Goal: Information Seeking & Learning: Learn about a topic

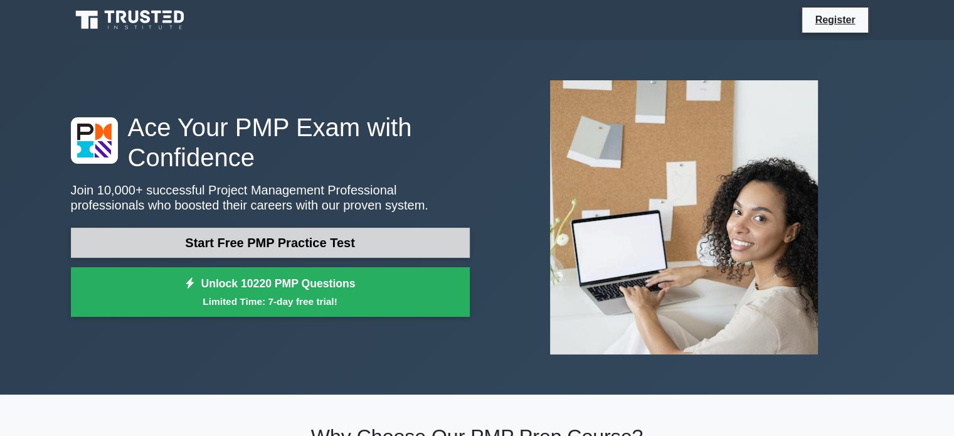
click at [260, 245] on link "Start Free PMP Practice Test" at bounding box center [270, 243] width 399 height 30
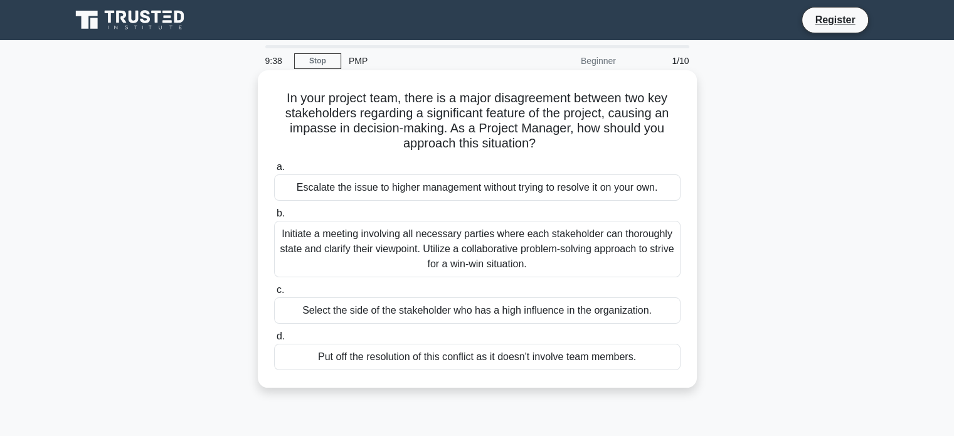
click at [368, 240] on div "Initiate a meeting involving all necessary parties where each stakeholder can t…" at bounding box center [477, 249] width 407 height 56
click at [274, 218] on input "b. Initiate a meeting involving all necessary parties where each stakeholder ca…" at bounding box center [274, 214] width 0 height 8
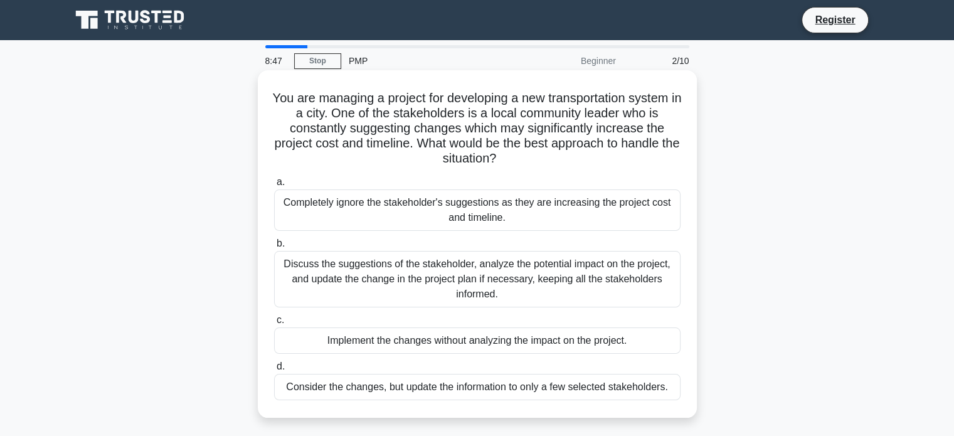
click at [382, 281] on div "Discuss the suggestions of the stakeholder, analyze the potential impact on the…" at bounding box center [477, 279] width 407 height 56
click at [274, 248] on input "b. Discuss the suggestions of the stakeholder, analyze the potential impact on …" at bounding box center [274, 244] width 0 height 8
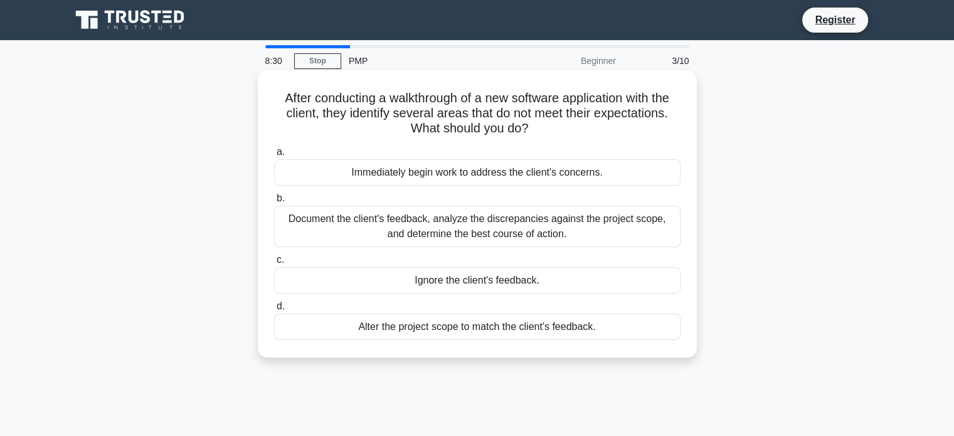
click at [382, 225] on div "Document the client's feedback, analyze the discrepancies against the project s…" at bounding box center [477, 226] width 407 height 41
click at [274, 203] on input "b. Document the client's feedback, analyze the discrepancies against the projec…" at bounding box center [274, 199] width 0 height 8
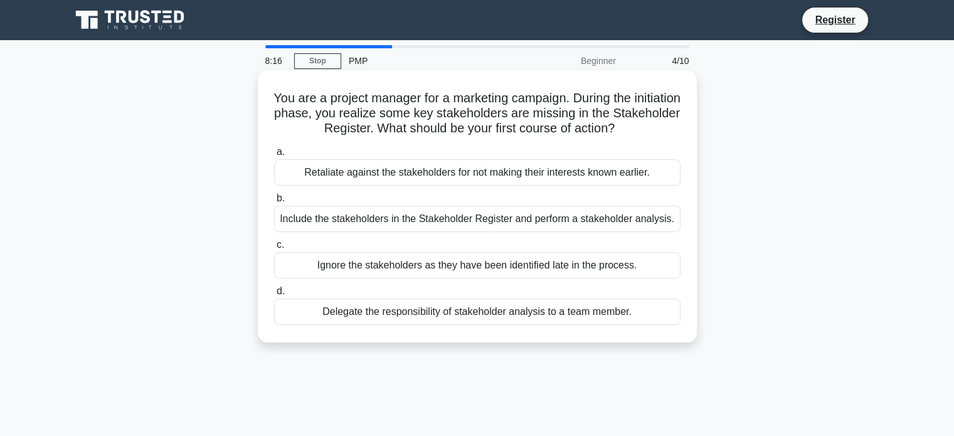
click at [379, 217] on div "Include the stakeholders in the Stakeholder Register and perform a stakeholder …" at bounding box center [477, 219] width 407 height 26
click at [274, 203] on input "b. Include the stakeholders in the Stakeholder Register and perform a stakehold…" at bounding box center [274, 199] width 0 height 8
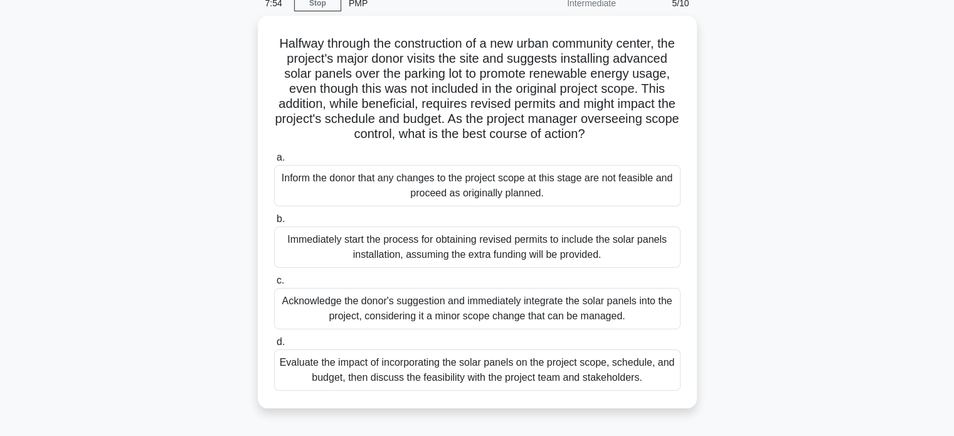
scroll to position [70, 0]
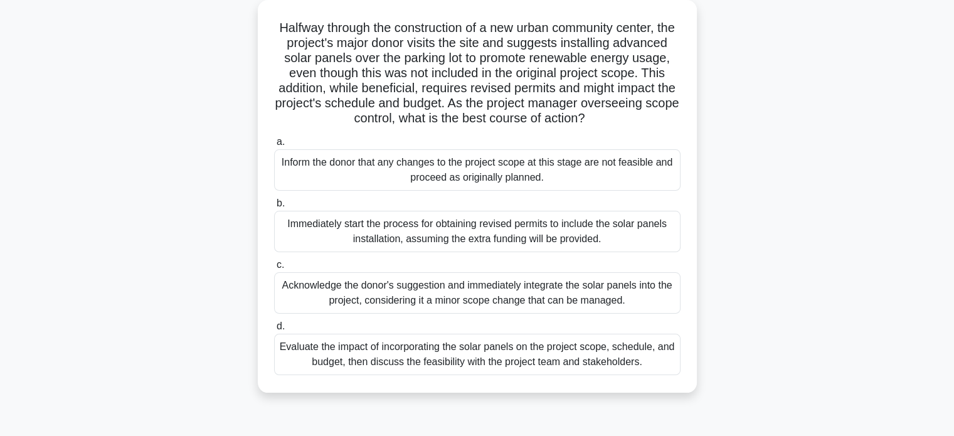
click at [386, 373] on div "Evaluate the impact of incorporating the solar panels on the project scope, sch…" at bounding box center [477, 354] width 407 height 41
click at [274, 331] on input "d. Evaluate the impact of incorporating the solar panels on the project scope, …" at bounding box center [274, 327] width 0 height 8
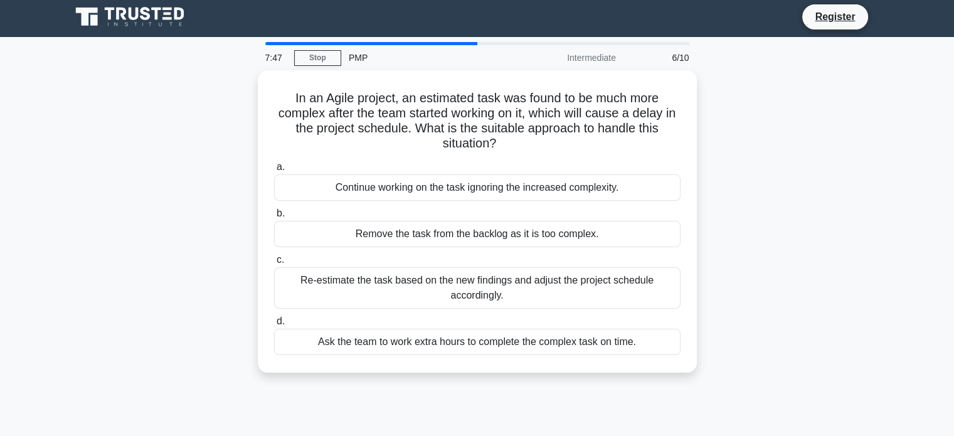
scroll to position [0, 0]
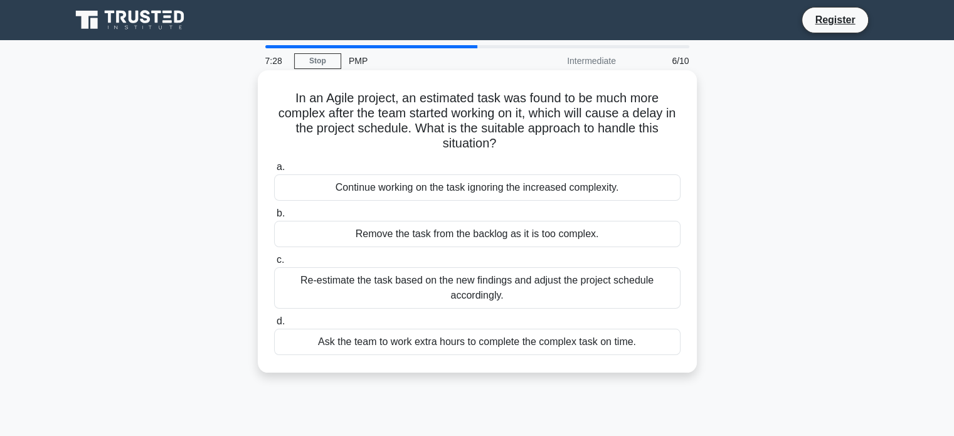
click at [416, 286] on div "Re-estimate the task based on the new findings and adjust the project schedule …" at bounding box center [477, 287] width 407 height 41
click at [274, 264] on input "c. Re-estimate the task based on the new findings and adjust the project schedu…" at bounding box center [274, 260] width 0 height 8
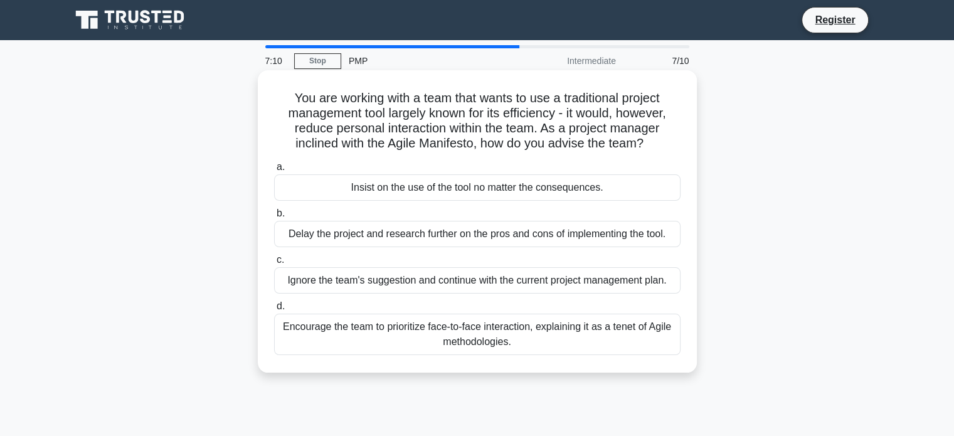
click at [405, 343] on div "Encourage the team to prioritize face-to-face interaction, explaining it as a t…" at bounding box center [477, 334] width 407 height 41
click at [274, 311] on input "d. Encourage the team to prioritize face-to-face interaction, explaining it as …" at bounding box center [274, 306] width 0 height 8
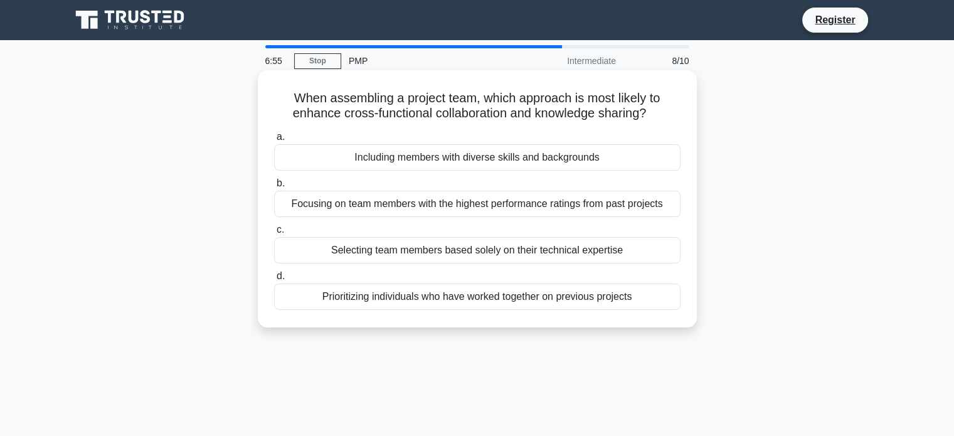
click at [421, 162] on div "Including members with diverse skills and backgrounds" at bounding box center [477, 157] width 407 height 26
click at [274, 141] on input "a. Including members with diverse skills and backgrounds" at bounding box center [274, 137] width 0 height 8
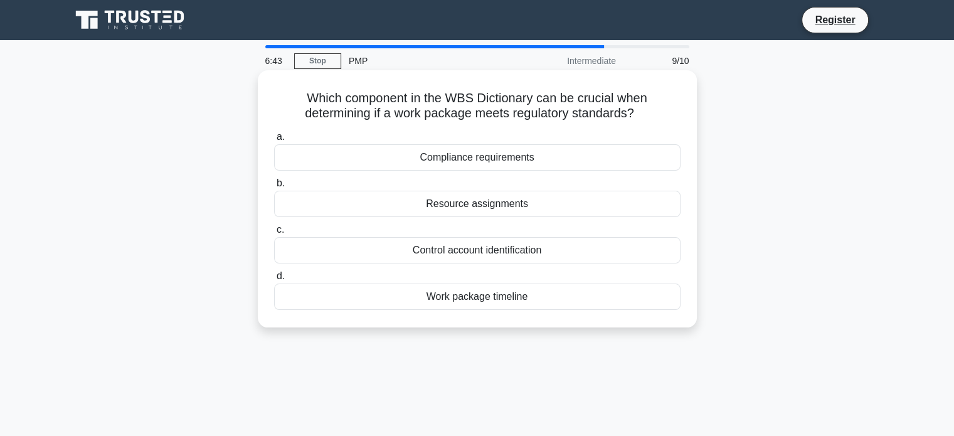
click at [421, 156] on div "Compliance requirements" at bounding box center [477, 157] width 407 height 26
click at [274, 141] on input "a. Compliance requirements" at bounding box center [274, 137] width 0 height 8
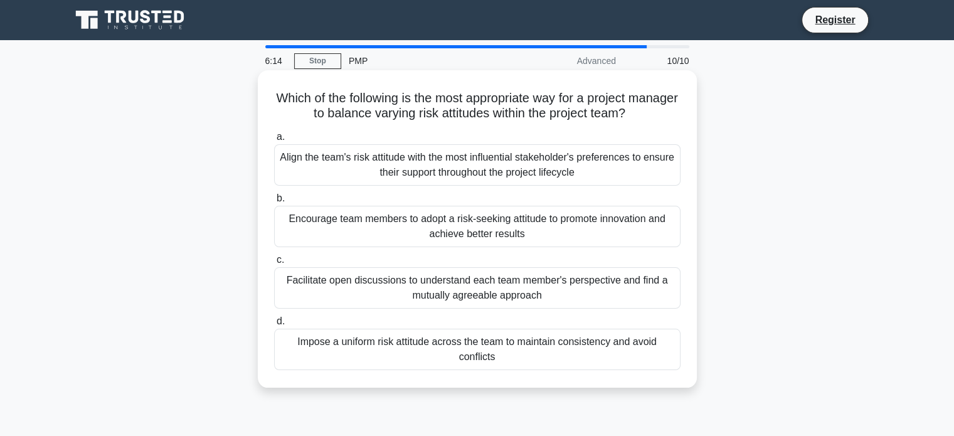
click at [392, 285] on div "Facilitate open discussions to understand each team member's perspective and fi…" at bounding box center [477, 287] width 407 height 41
click at [274, 264] on input "c. Facilitate open discussions to understand each team member's perspective and…" at bounding box center [274, 260] width 0 height 8
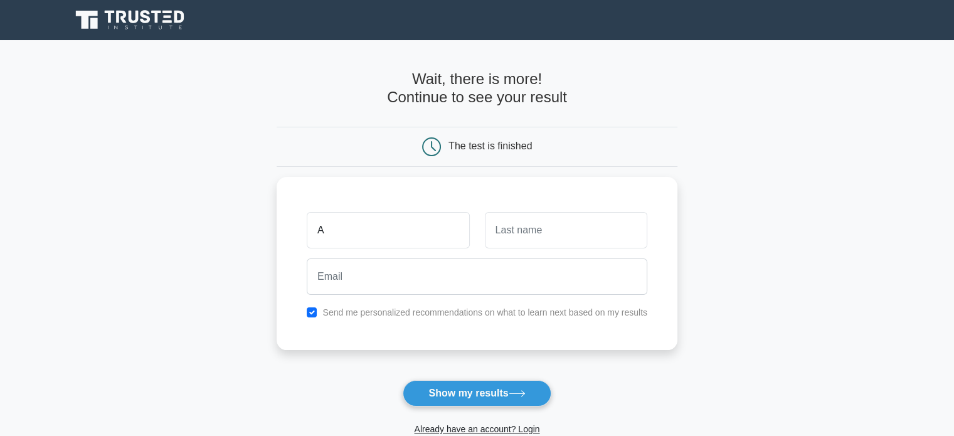
type input "[PERSON_NAME]"
click at [520, 232] on input "text" at bounding box center [566, 227] width 163 height 36
type input "Silliker"
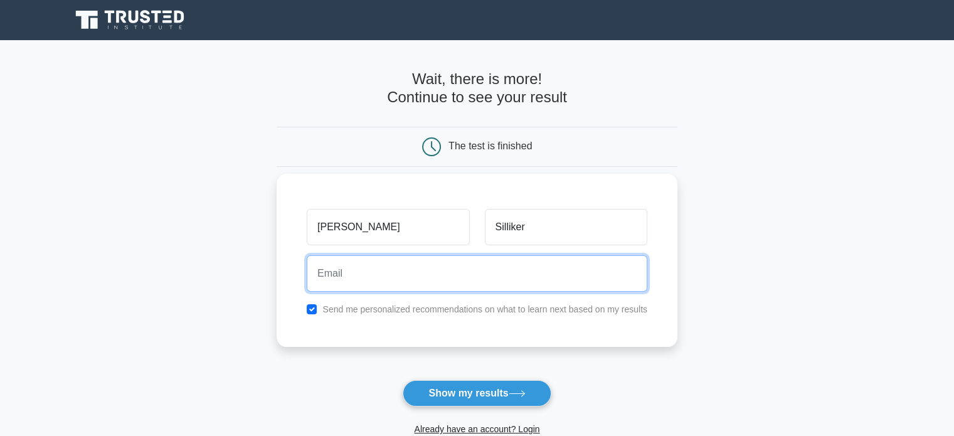
click at [515, 282] on input "email" at bounding box center [477, 273] width 341 height 36
type input "[EMAIL_ADDRESS][DOMAIN_NAME]"
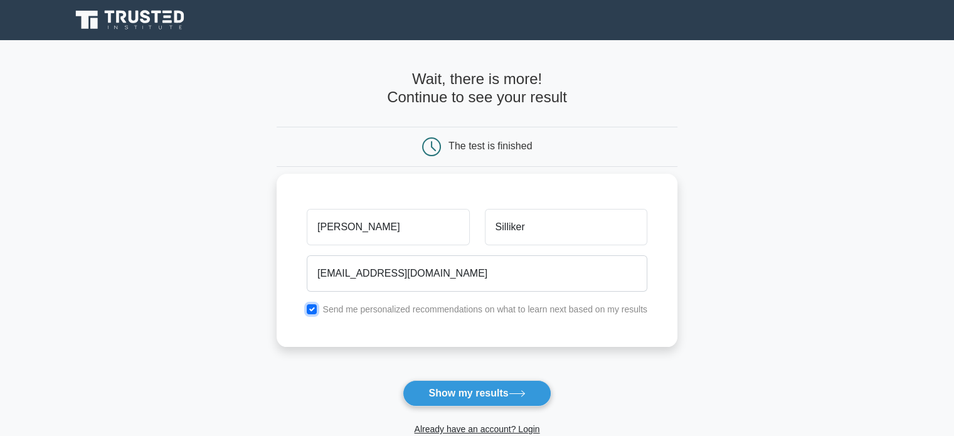
click at [311, 309] on input "checkbox" at bounding box center [312, 309] width 10 height 10
checkbox input "false"
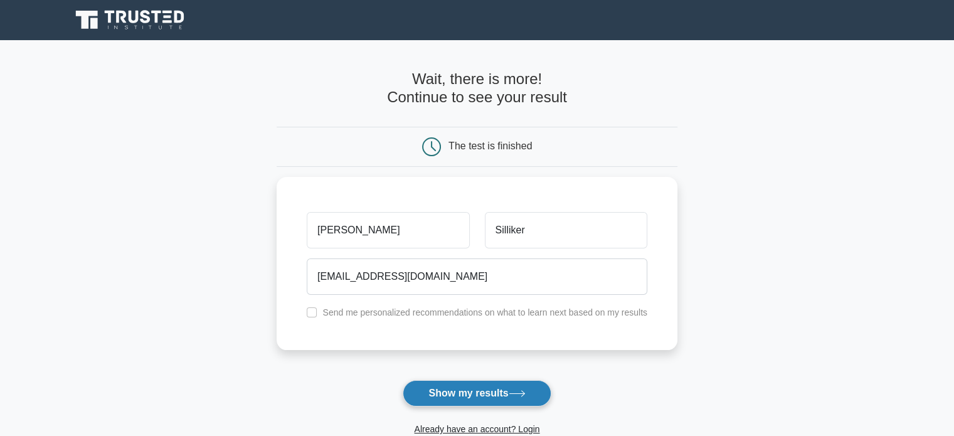
click at [457, 391] on button "Show my results" at bounding box center [477, 393] width 148 height 26
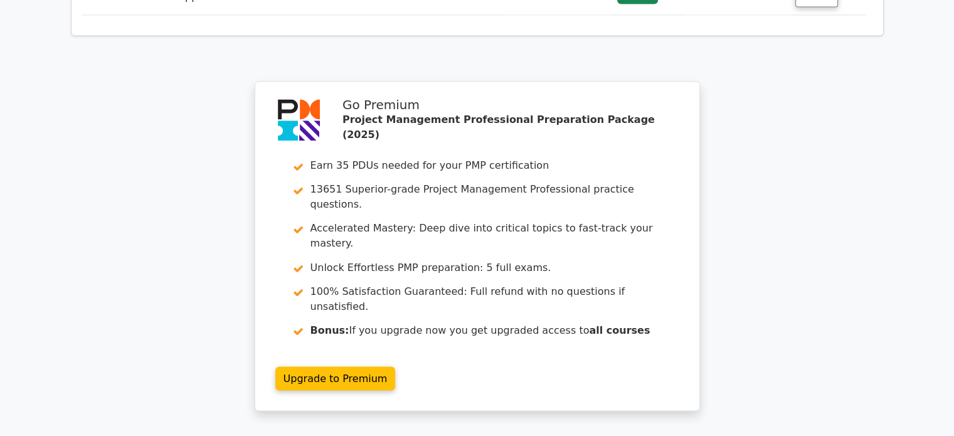
scroll to position [2126, 0]
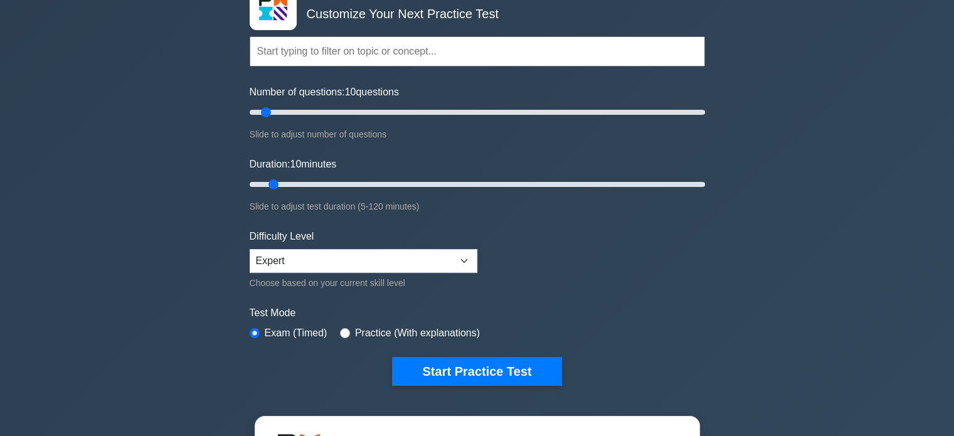
scroll to position [90, 0]
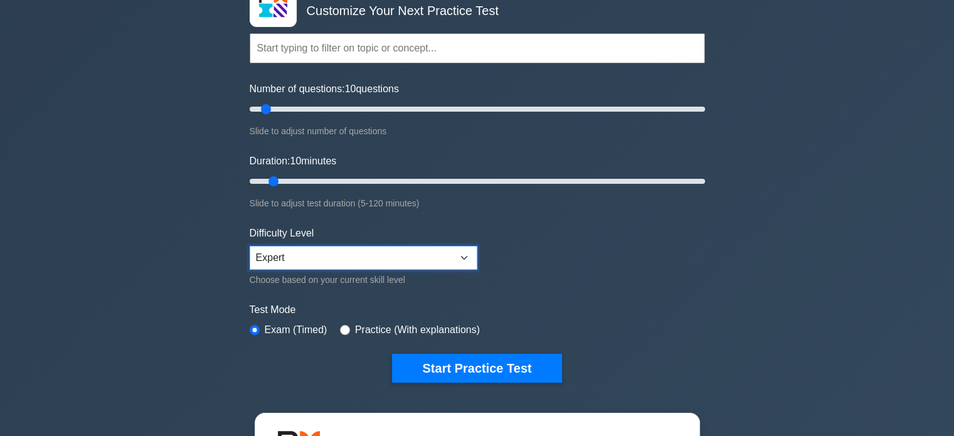
click at [465, 259] on select "Beginner Intermediate Expert" at bounding box center [364, 258] width 228 height 24
select select "intermediate"
click at [250, 246] on select "Beginner Intermediate Expert" at bounding box center [364, 258] width 228 height 24
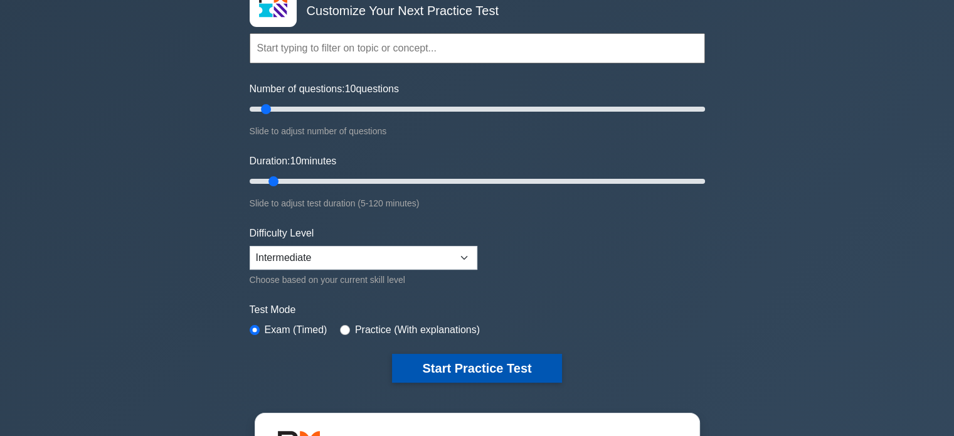
click at [445, 363] on button "Start Practice Test" at bounding box center [476, 368] width 169 height 29
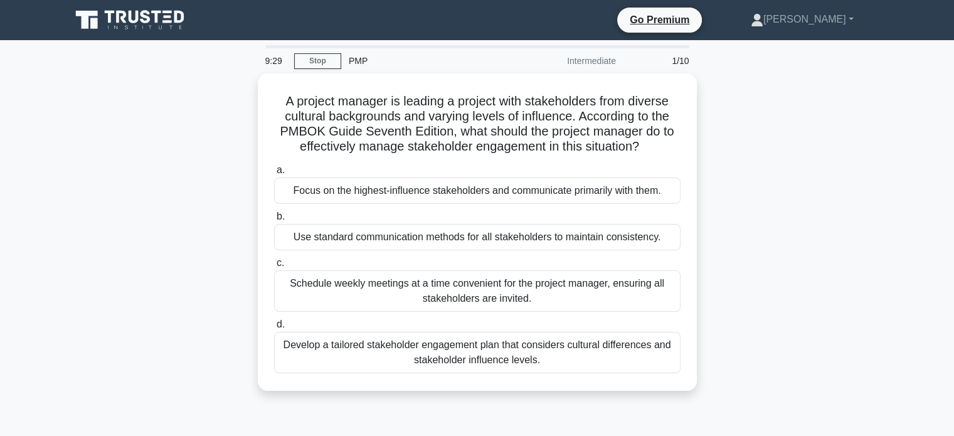
click at [445, 363] on div "Develop a tailored stakeholder engagement plan that considers cultural differen…" at bounding box center [477, 352] width 407 height 41
click at [274, 329] on input "d. Develop a tailored stakeholder engagement plan that considers cultural diffe…" at bounding box center [274, 325] width 0 height 8
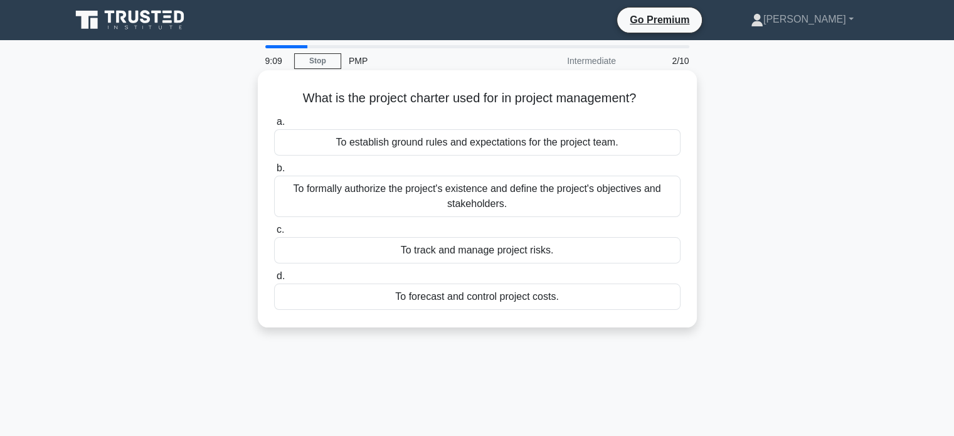
click at [403, 198] on div "To formally authorize the project's existence and define the project's objectiv…" at bounding box center [477, 196] width 407 height 41
click at [274, 173] on input "b. To formally authorize the project's existence and define the project's objec…" at bounding box center [274, 168] width 0 height 8
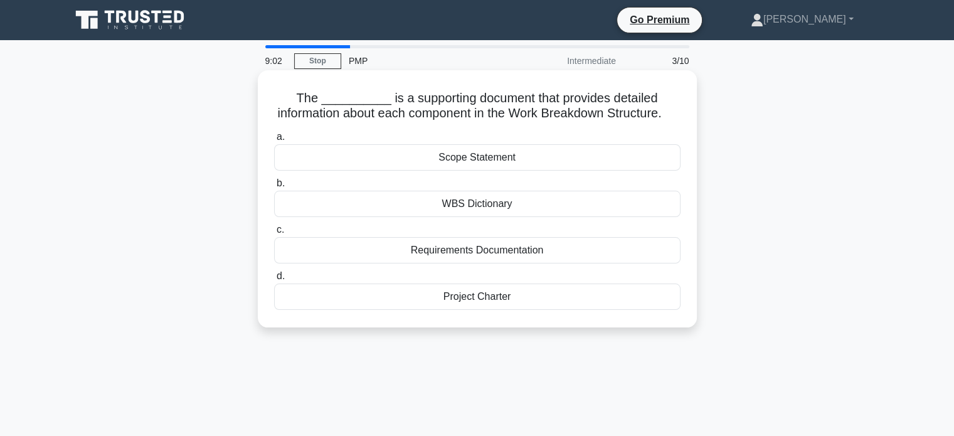
click at [414, 217] on div "WBS Dictionary" at bounding box center [477, 204] width 407 height 26
click at [274, 188] on input "b. WBS Dictionary" at bounding box center [274, 183] width 0 height 8
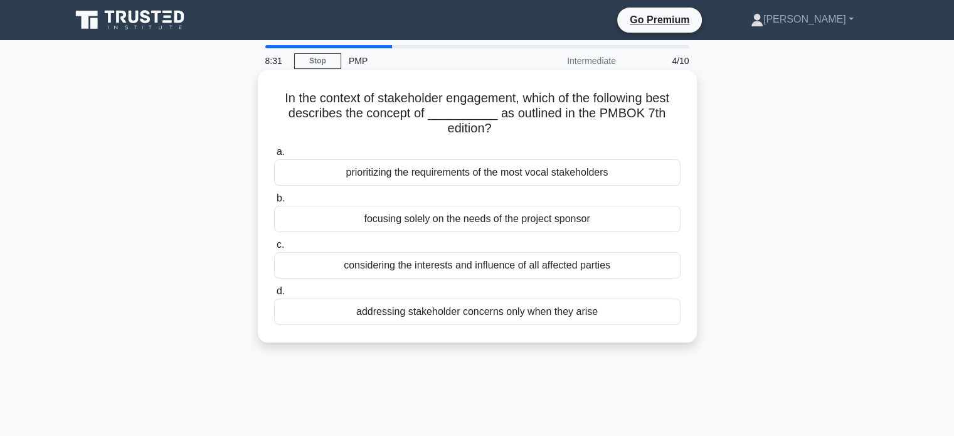
click at [398, 268] on div "considering the interests and influence of all affected parties" at bounding box center [477, 265] width 407 height 26
click at [274, 249] on input "c. considering the interests and influence of all affected parties" at bounding box center [274, 245] width 0 height 8
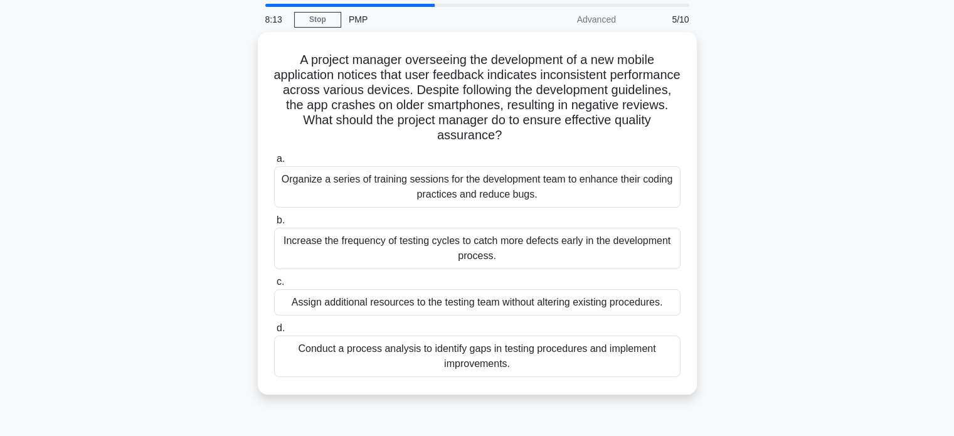
scroll to position [53, 0]
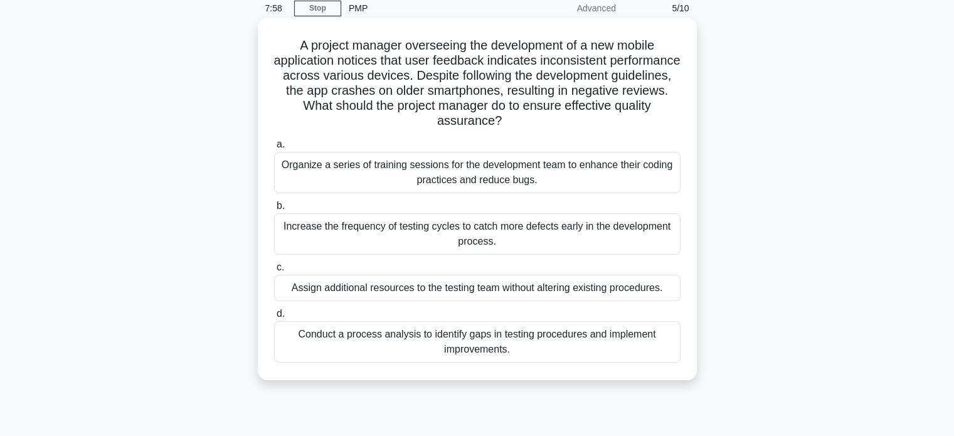
click at [624, 233] on div "Increase the frequency of testing cycles to catch more defects early in the dev…" at bounding box center [477, 233] width 407 height 41
click at [274, 210] on input "b. Increase the frequency of testing cycles to catch more defects early in the …" at bounding box center [274, 206] width 0 height 8
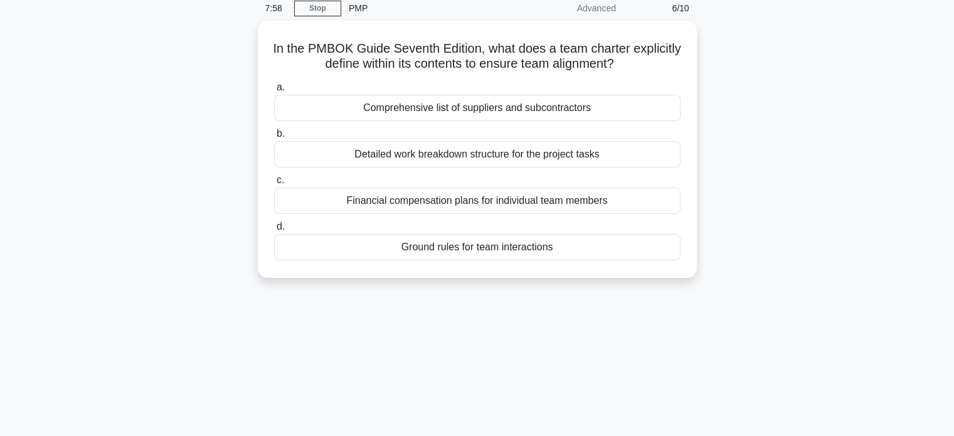
scroll to position [0, 0]
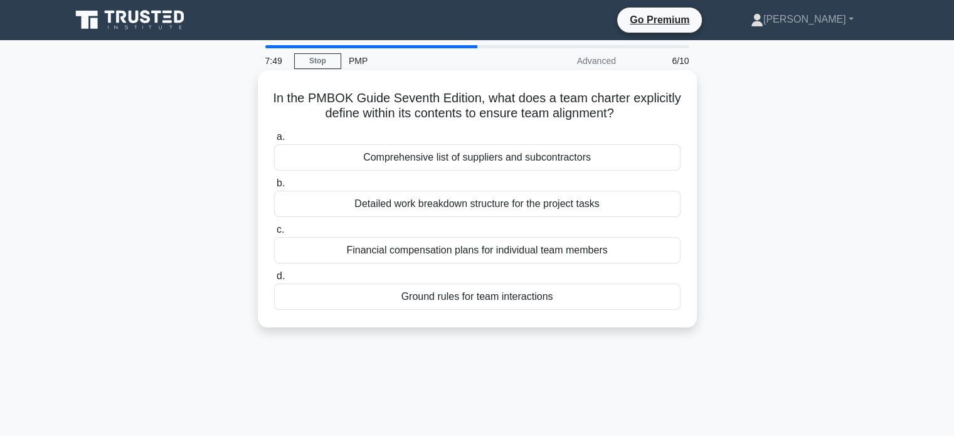
click at [556, 301] on div "Ground rules for team interactions" at bounding box center [477, 297] width 407 height 26
click at [274, 281] on input "d. Ground rules for team interactions" at bounding box center [274, 276] width 0 height 8
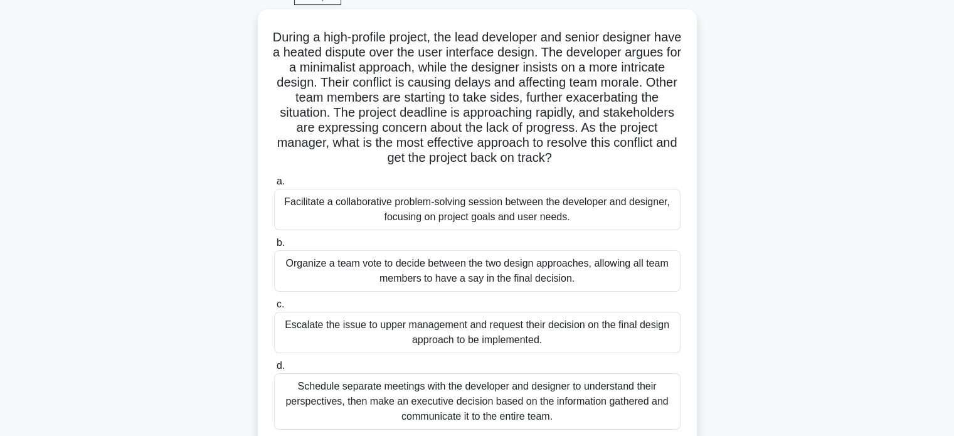
scroll to position [70, 0]
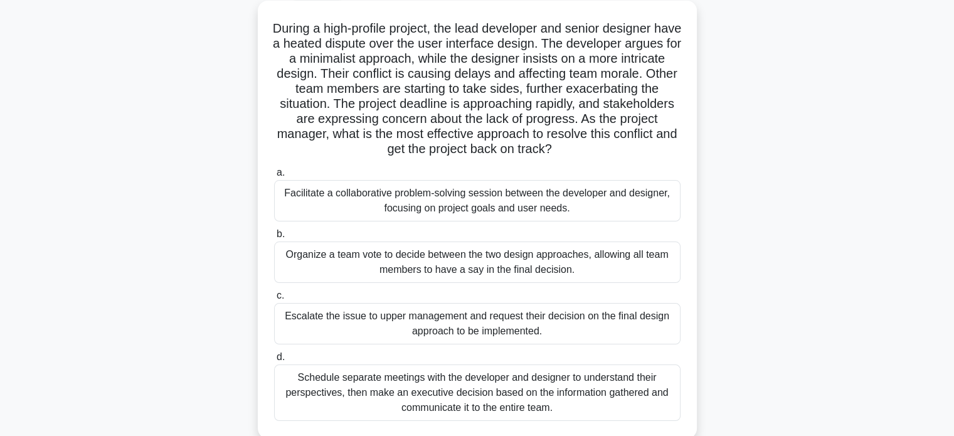
click at [547, 212] on div "Facilitate a collaborative problem-solving session between the developer and de…" at bounding box center [477, 200] width 407 height 41
click at [274, 177] on input "a. Facilitate a collaborative problem-solving session between the developer and…" at bounding box center [274, 173] width 0 height 8
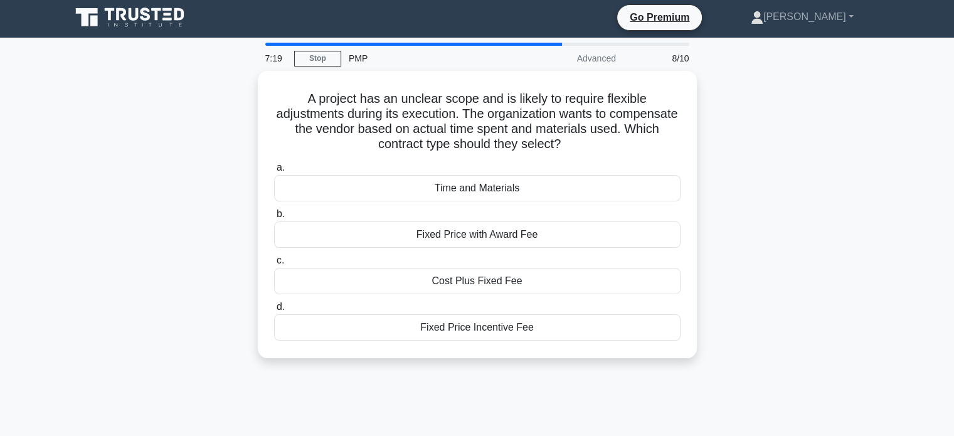
scroll to position [0, 0]
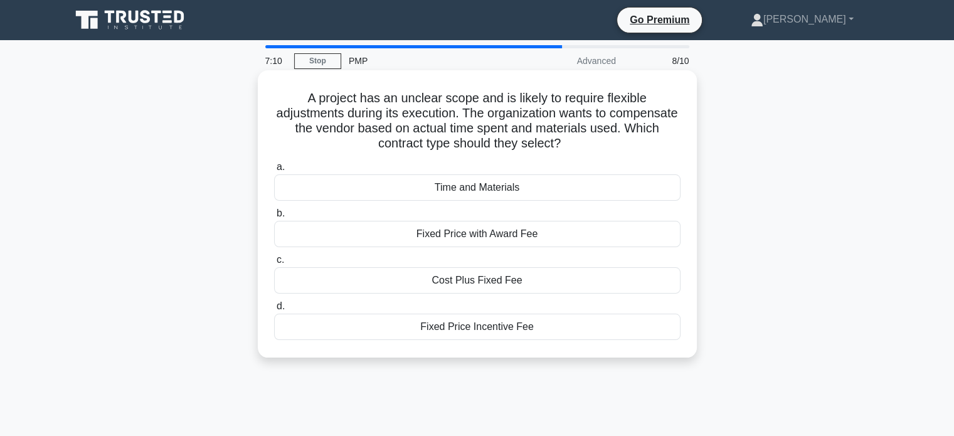
click at [486, 185] on div "Time and Materials" at bounding box center [477, 187] width 407 height 26
click at [274, 171] on input "a. Time and Materials" at bounding box center [274, 167] width 0 height 8
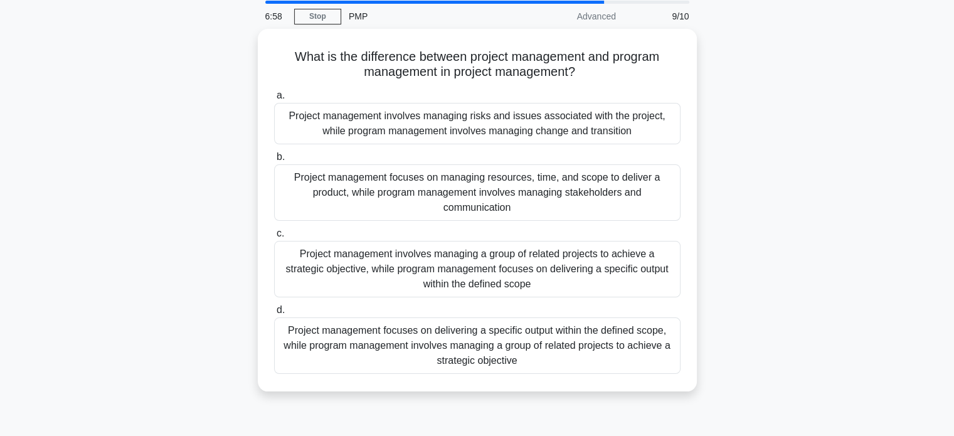
scroll to position [45, 0]
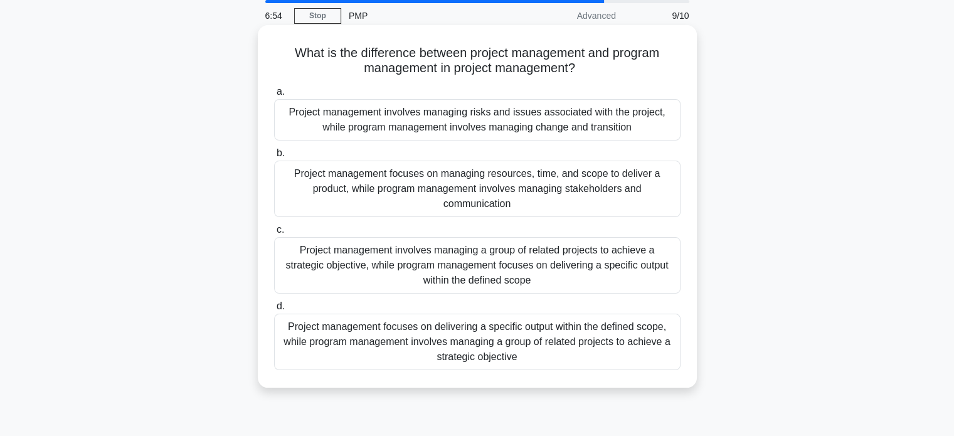
click at [495, 346] on div "Project management focuses on delivering a specific output within the defined s…" at bounding box center [477, 342] width 407 height 56
click at [274, 311] on input "d. Project management focuses on delivering a specific output within the define…" at bounding box center [274, 306] width 0 height 8
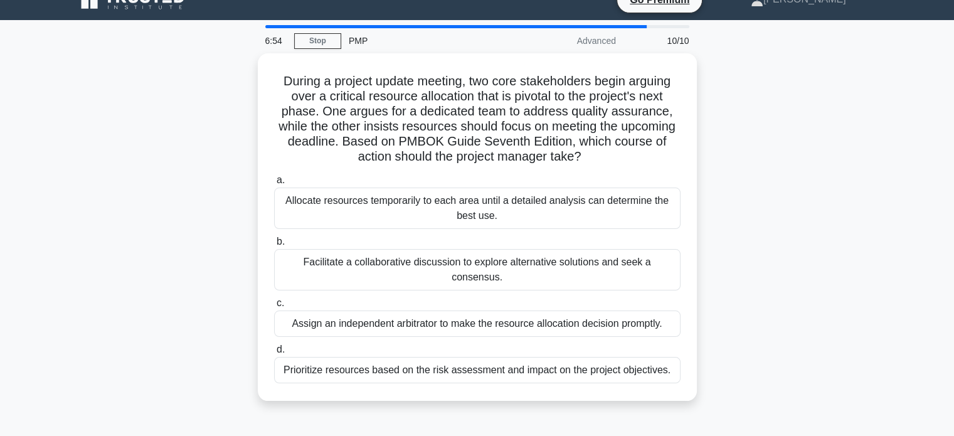
scroll to position [0, 0]
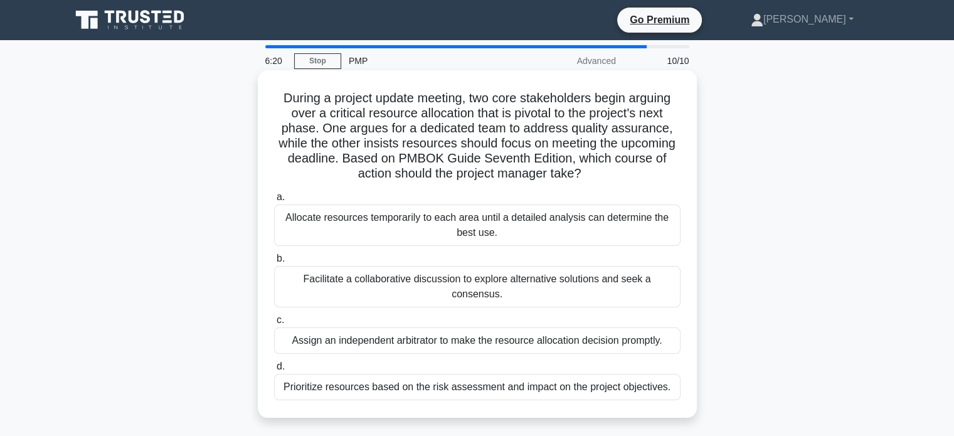
click at [464, 284] on div "Facilitate a collaborative discussion to explore alternative solutions and seek…" at bounding box center [477, 286] width 407 height 41
click at [274, 263] on input "b. Facilitate a collaborative discussion to explore alternative solutions and s…" at bounding box center [274, 259] width 0 height 8
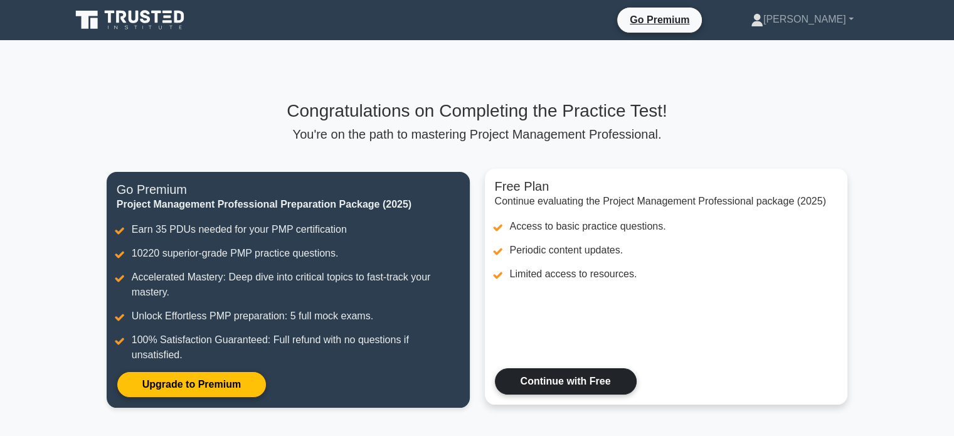
click at [545, 385] on link "Continue with Free" at bounding box center [566, 381] width 142 height 26
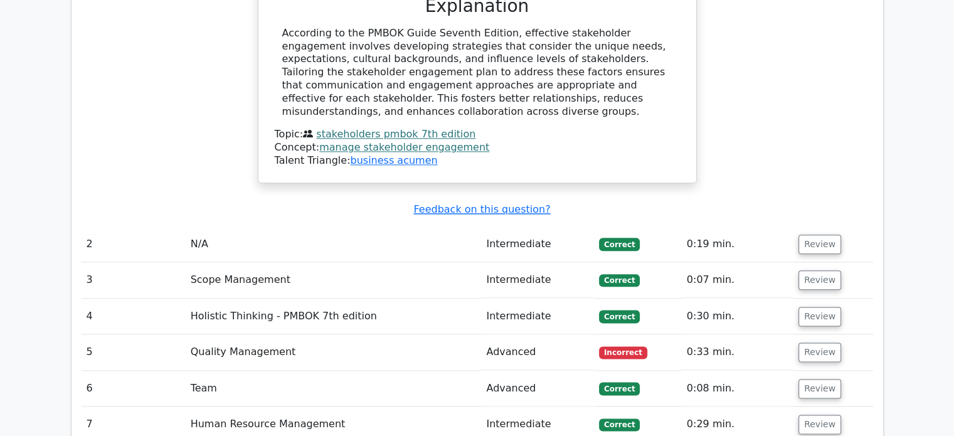
scroll to position [1500, 0]
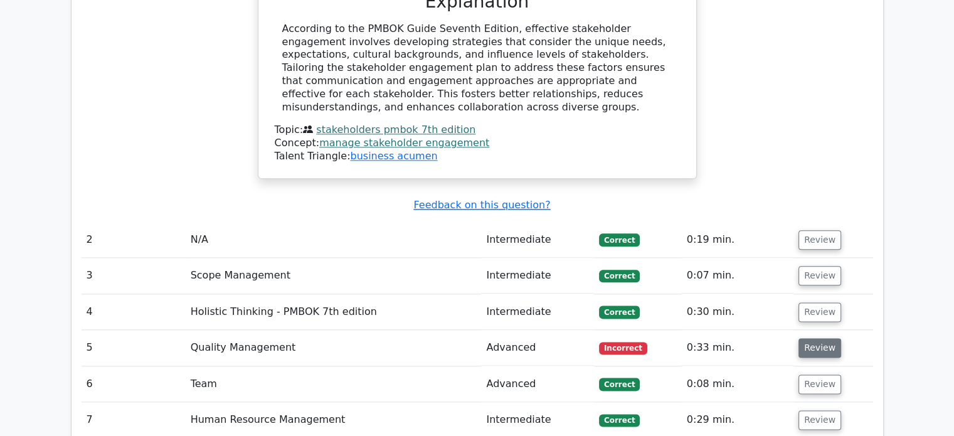
click at [816, 338] on button "Review" at bounding box center [820, 347] width 43 height 19
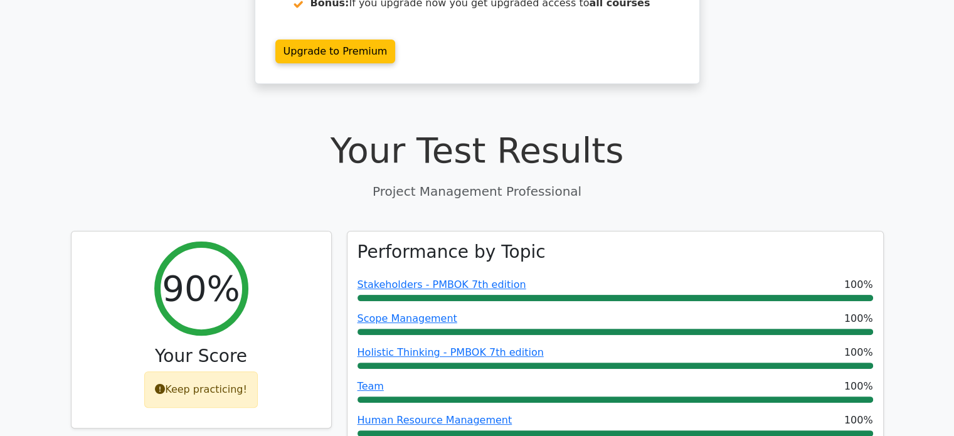
scroll to position [0, 0]
